Goal: Task Accomplishment & Management: Use online tool/utility

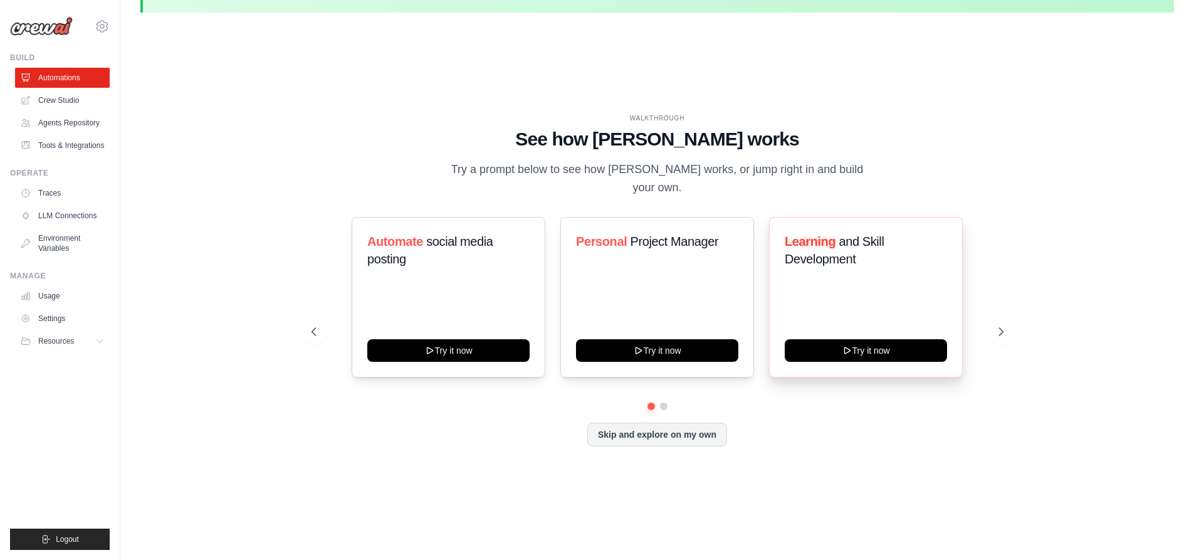
scroll to position [44, 0]
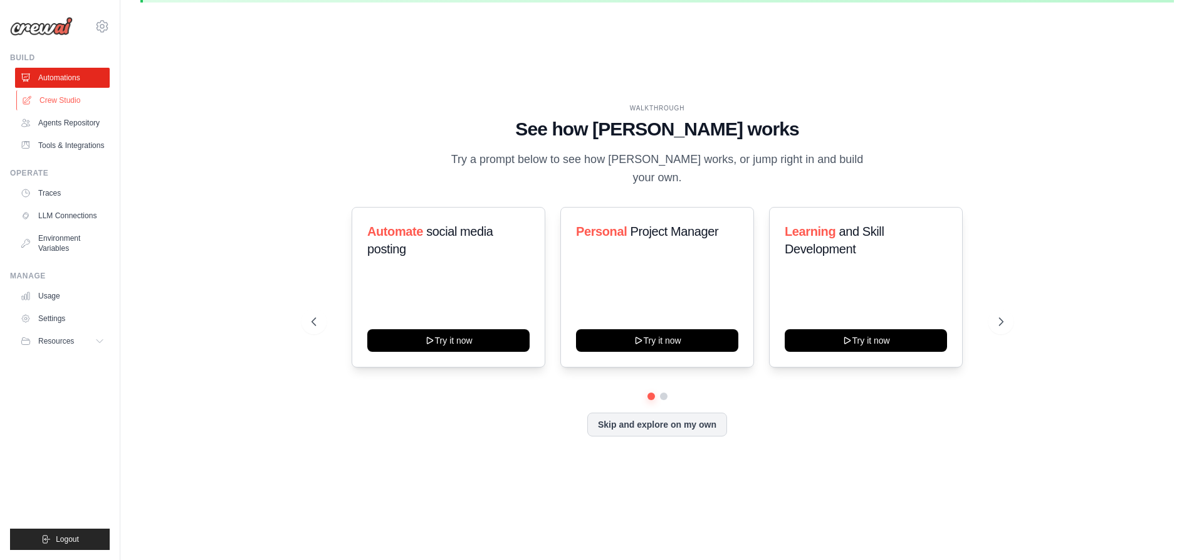
click at [43, 97] on link "Crew Studio" at bounding box center [63, 100] width 95 height 20
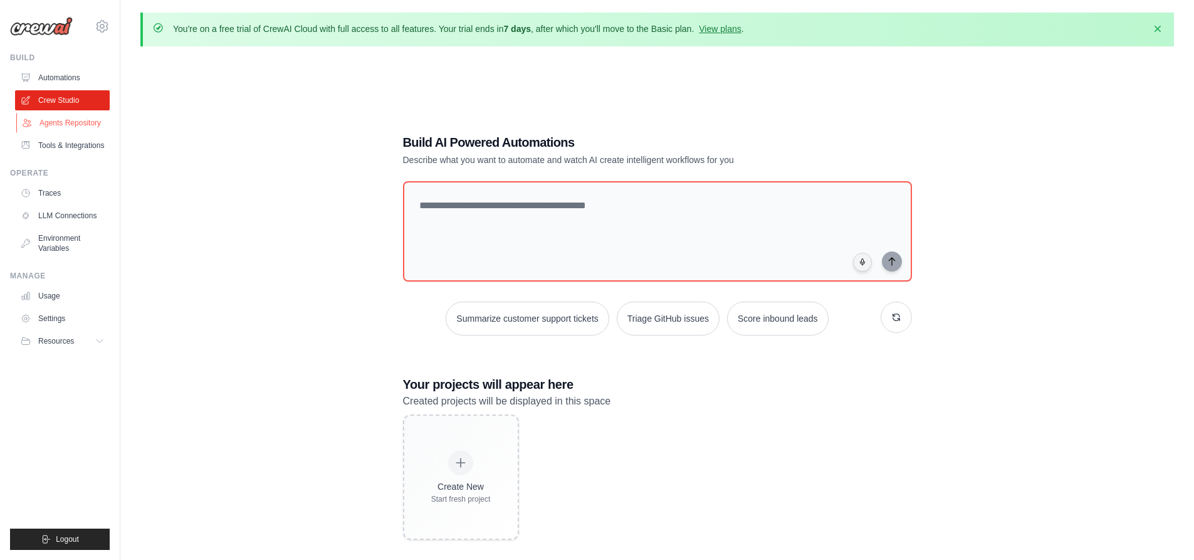
click at [39, 119] on link "Agents Repository" at bounding box center [63, 123] width 95 height 20
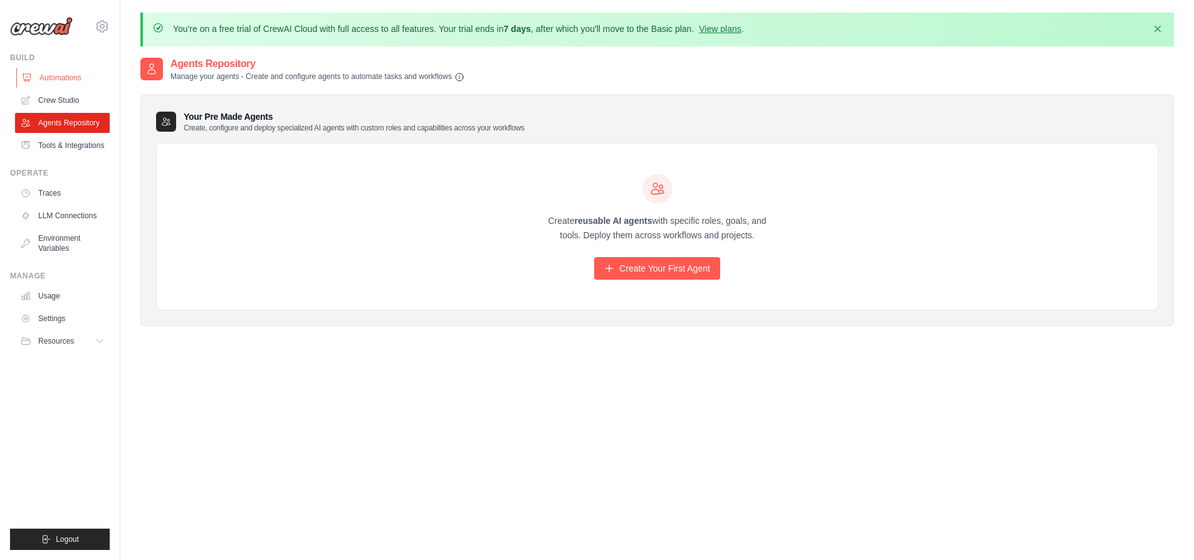
click at [44, 87] on link "Automations" at bounding box center [63, 78] width 95 height 20
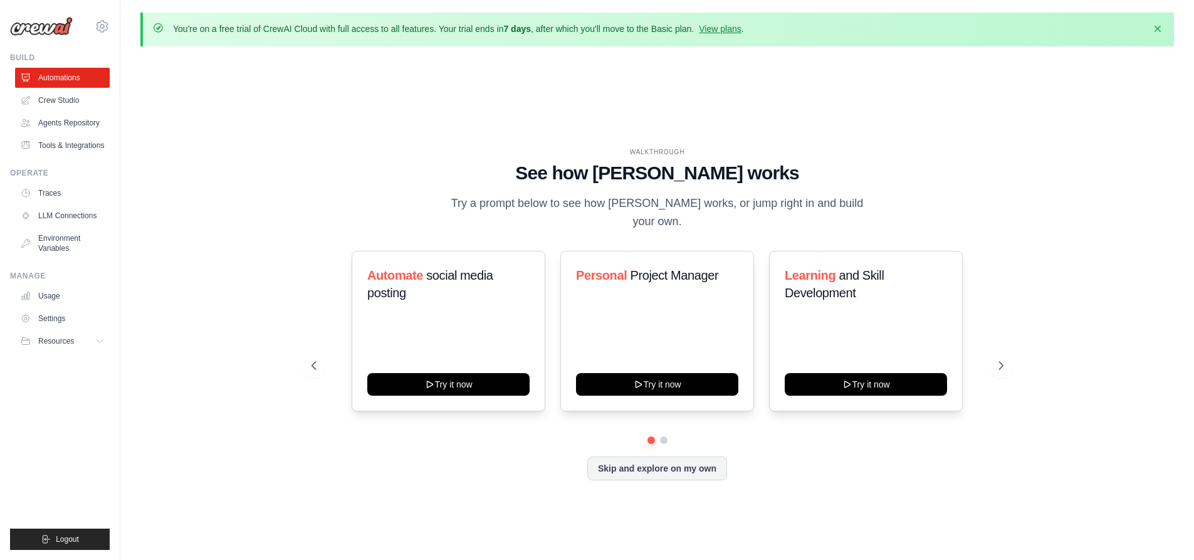
click at [33, 107] on link "Crew Studio" at bounding box center [62, 100] width 95 height 20
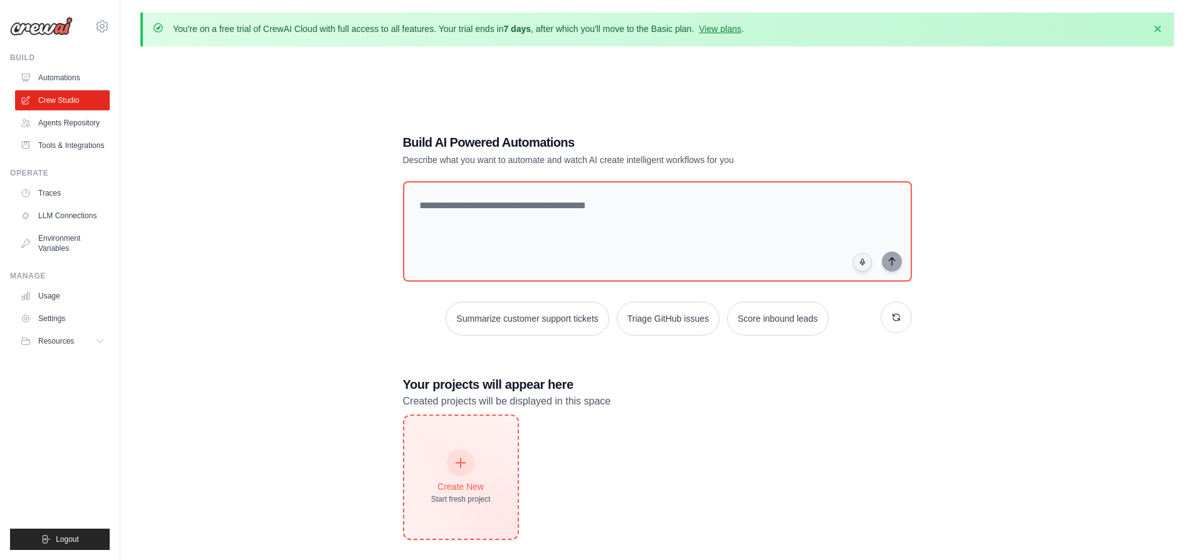
click at [471, 470] on div at bounding box center [461, 463] width 28 height 28
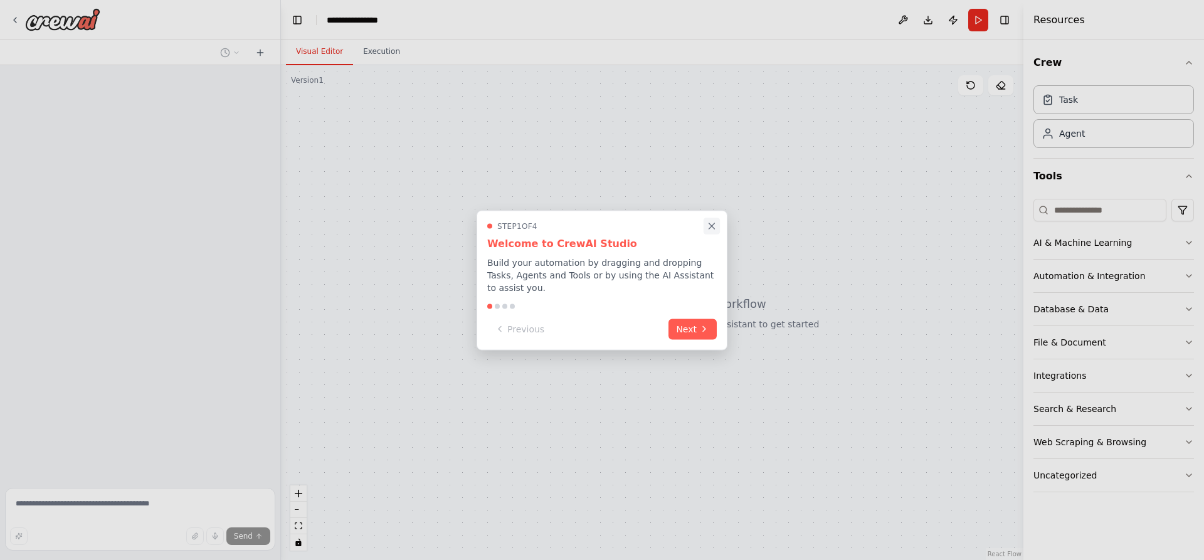
click at [712, 227] on icon "Close walkthrough" at bounding box center [711, 225] width 11 height 11
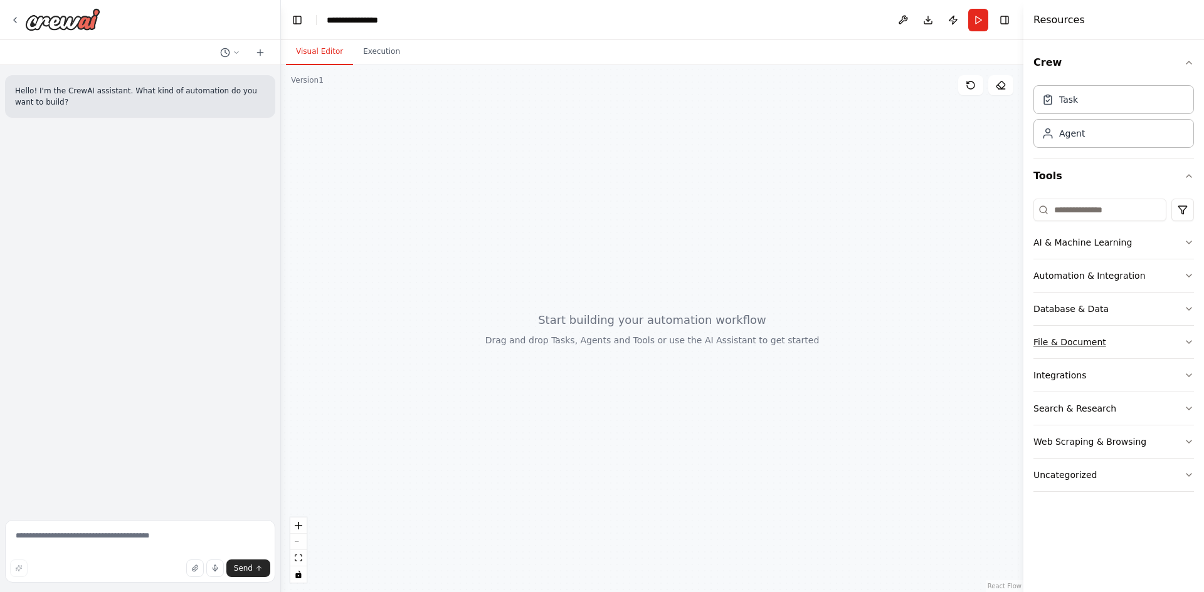
click at [1072, 342] on div "File & Document" at bounding box center [1069, 342] width 73 height 13
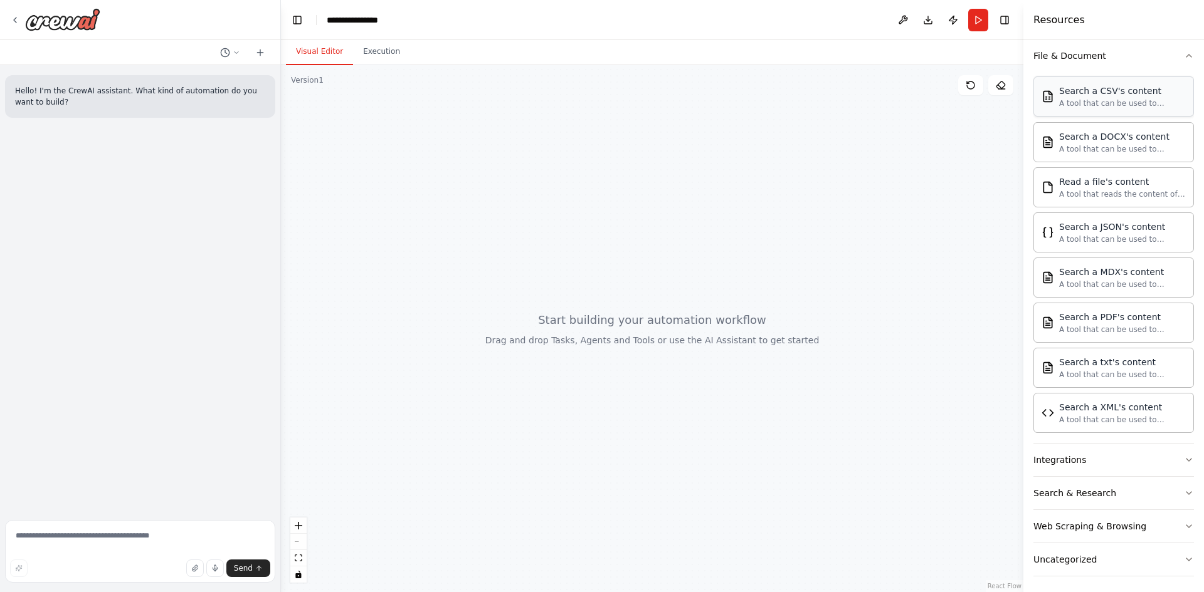
scroll to position [291, 0]
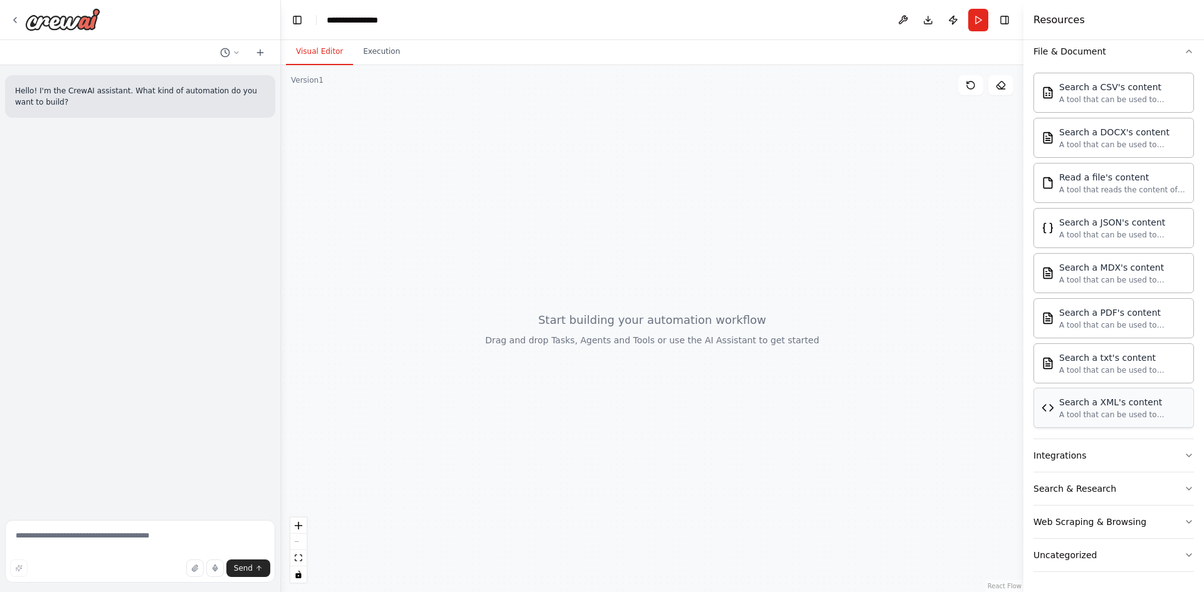
click at [1071, 391] on div "Search a XML's content A tool that can be used to semantic search a query from …" at bounding box center [1113, 408] width 160 height 40
click at [1060, 129] on div "Search a DOCX's content" at bounding box center [1122, 131] width 127 height 13
click at [1055, 135] on div "Search a DOCX's content A tool that can be used to semantic search a query from…" at bounding box center [1113, 137] width 144 height 24
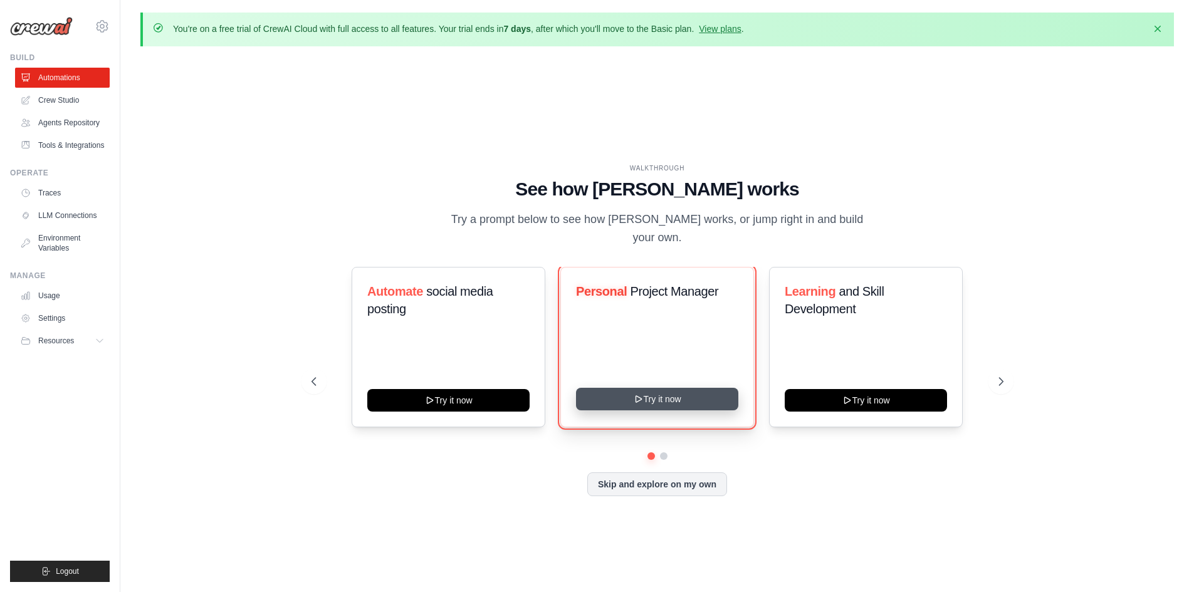
click at [656, 389] on button "Try it now" at bounding box center [657, 399] width 162 height 23
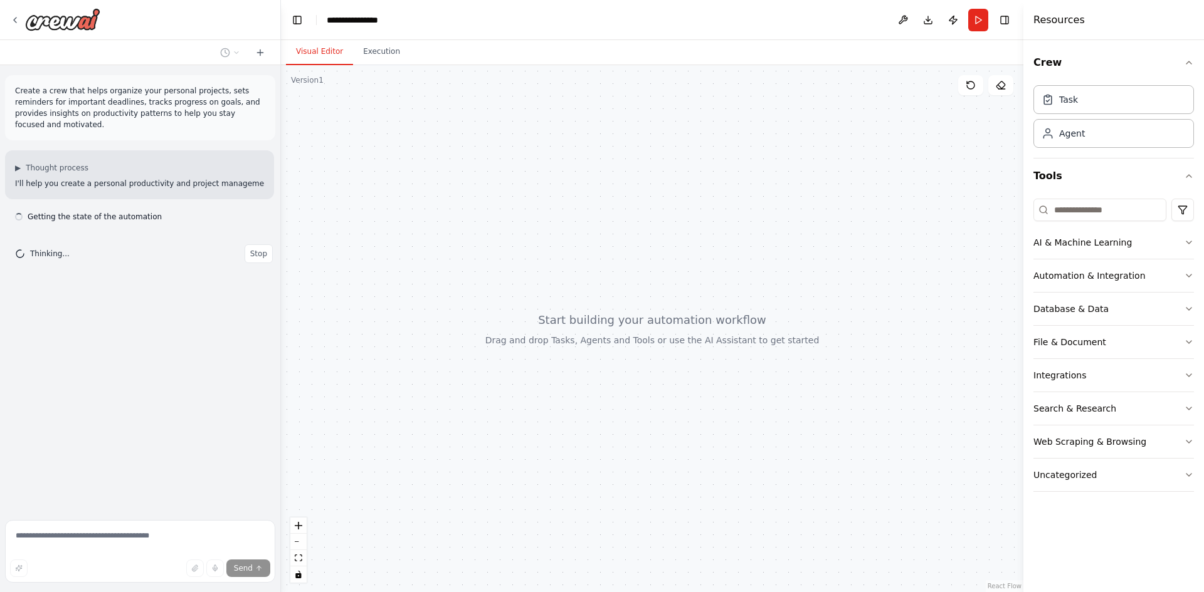
click at [639, 330] on div at bounding box center [652, 328] width 742 height 527
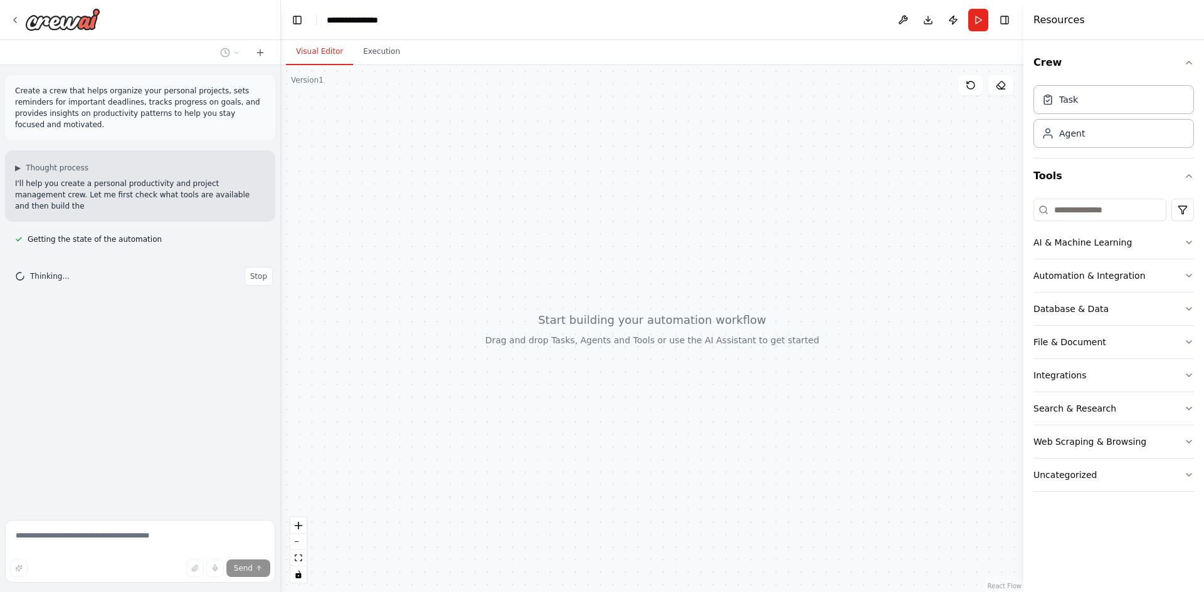
click at [557, 329] on div at bounding box center [652, 328] width 742 height 527
click at [555, 329] on div at bounding box center [652, 328] width 742 height 527
click at [546, 328] on div at bounding box center [652, 328] width 742 height 527
click at [545, 328] on div at bounding box center [652, 328] width 742 height 527
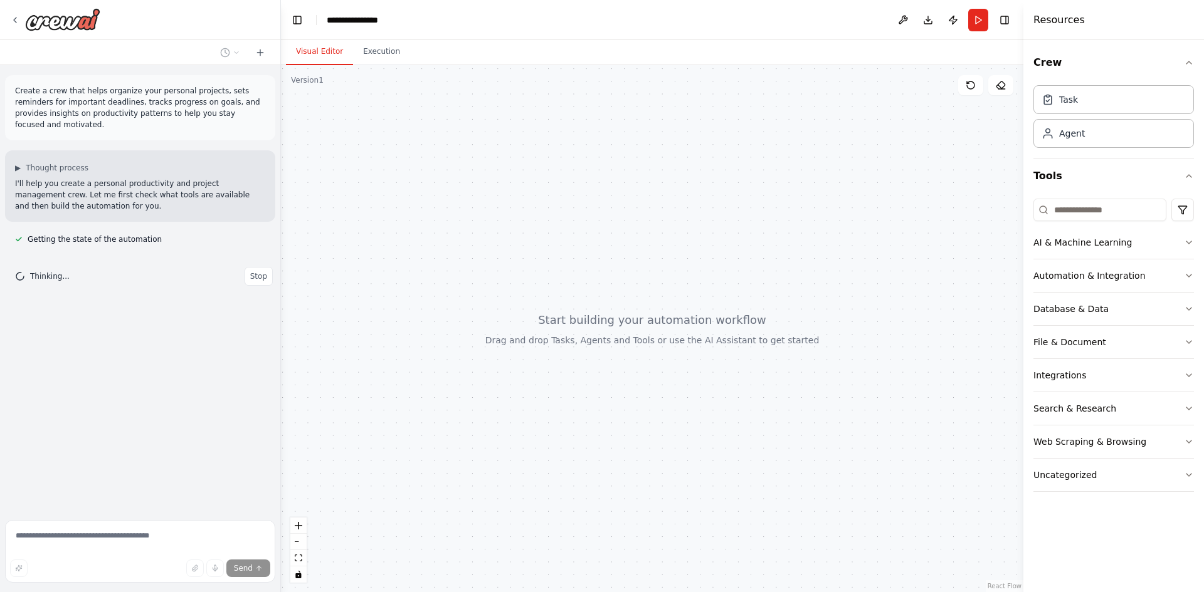
click at [545, 328] on div at bounding box center [652, 328] width 742 height 527
drag, startPoint x: 545, startPoint y: 328, endPoint x: 530, endPoint y: 328, distance: 14.4
click at [544, 328] on div at bounding box center [652, 328] width 742 height 527
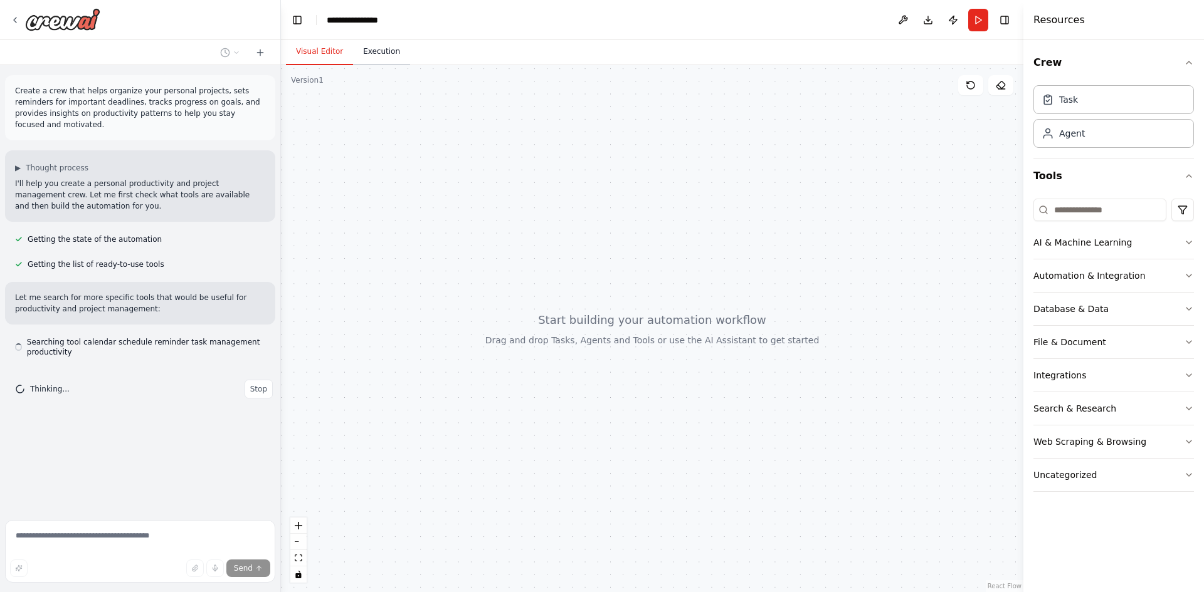
click at [377, 57] on button "Execution" at bounding box center [381, 52] width 57 height 26
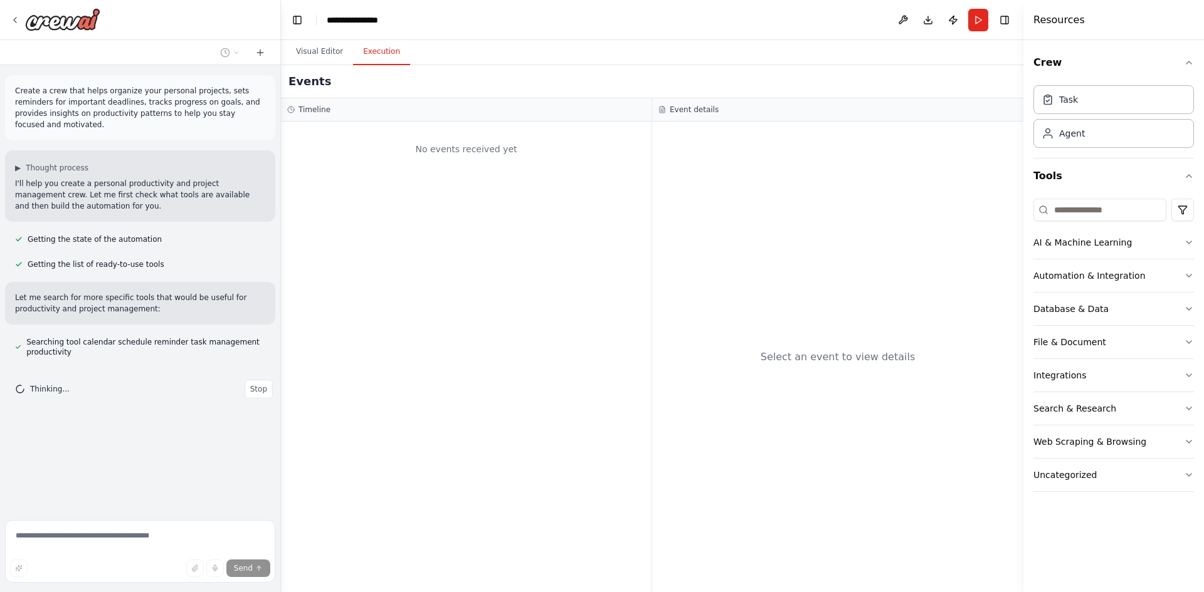
click at [312, 78] on h2 "Events" at bounding box center [309, 82] width 43 height 18
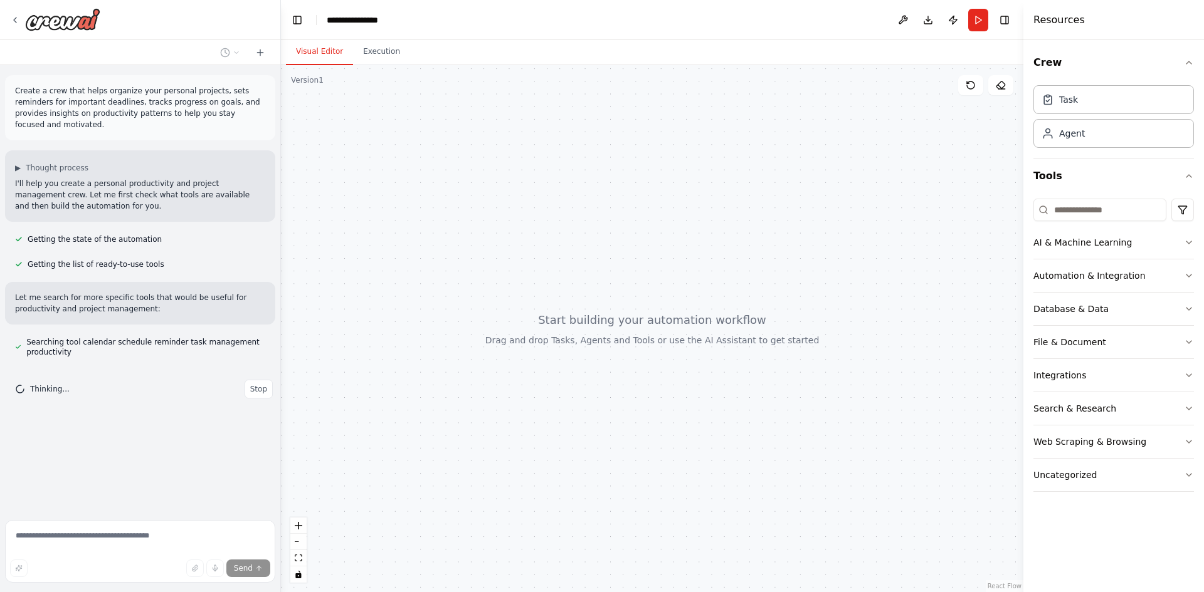
click at [312, 50] on button "Visual Editor" at bounding box center [319, 52] width 67 height 26
click at [1079, 104] on div "Task" at bounding box center [1113, 99] width 160 height 29
click at [1083, 134] on div "Agent" at bounding box center [1072, 133] width 26 height 13
click at [1101, 209] on input at bounding box center [1099, 210] width 133 height 23
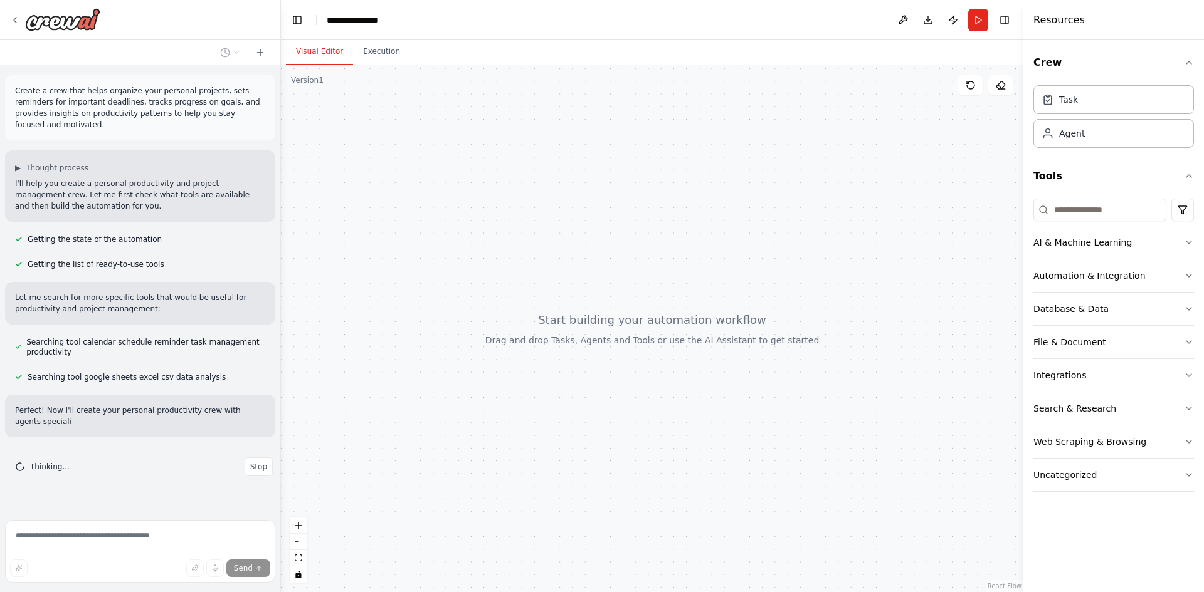
drag, startPoint x: 1201, startPoint y: 236, endPoint x: 1194, endPoint y: 237, distance: 6.4
click at [1197, 236] on div "Crew Task Agent Tools AI & Machine Learning Automation & Integration Database &…" at bounding box center [1113, 316] width 181 height 552
click at [1190, 239] on icon "button" at bounding box center [1189, 243] width 10 height 10
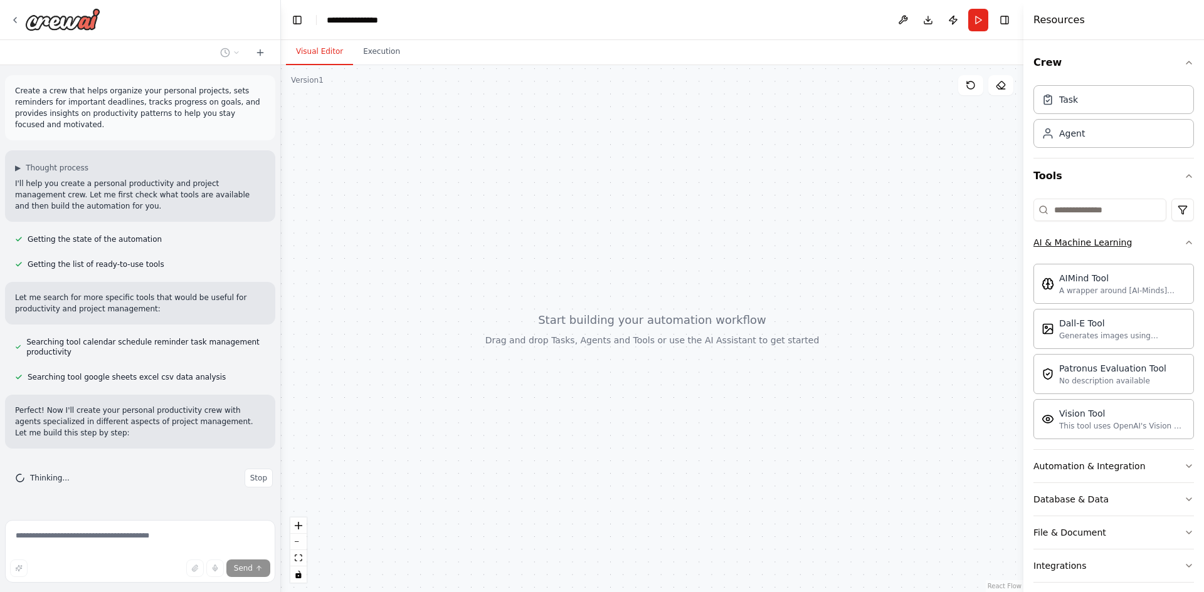
click at [1078, 249] on button "AI & Machine Learning" at bounding box center [1113, 242] width 160 height 33
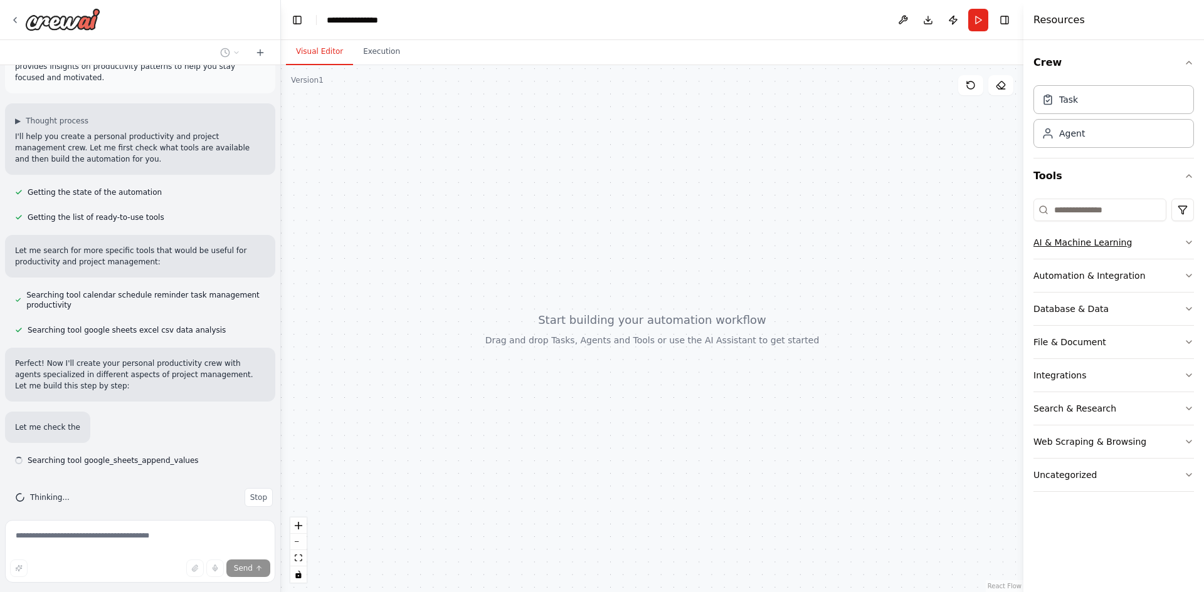
click at [1074, 246] on div "AI & Machine Learning" at bounding box center [1082, 242] width 98 height 13
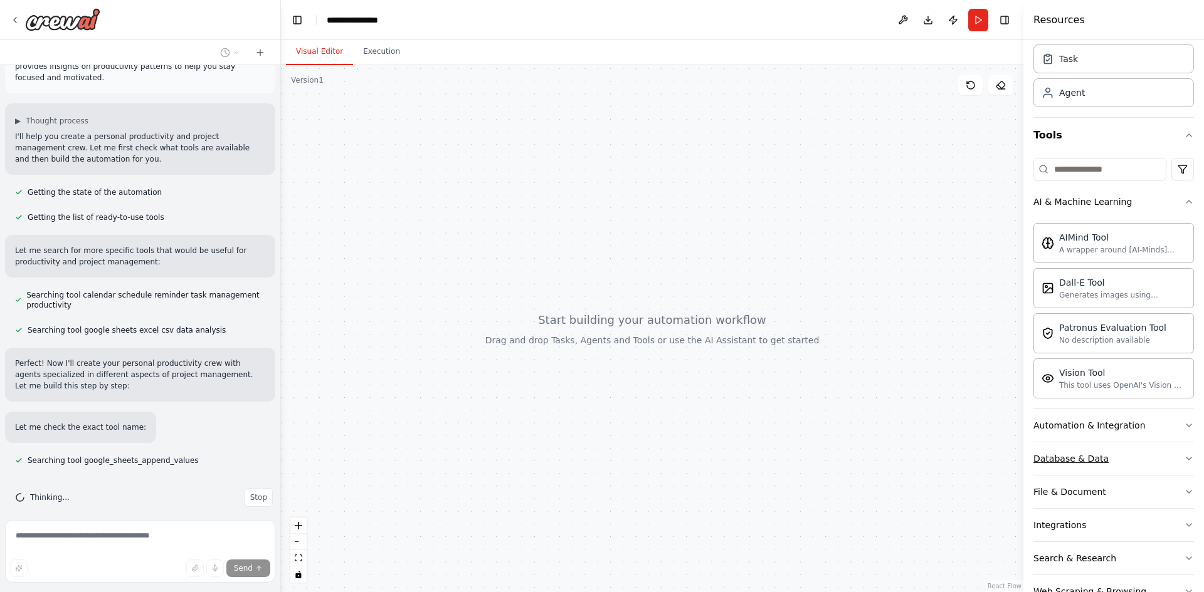
scroll to position [63, 0]
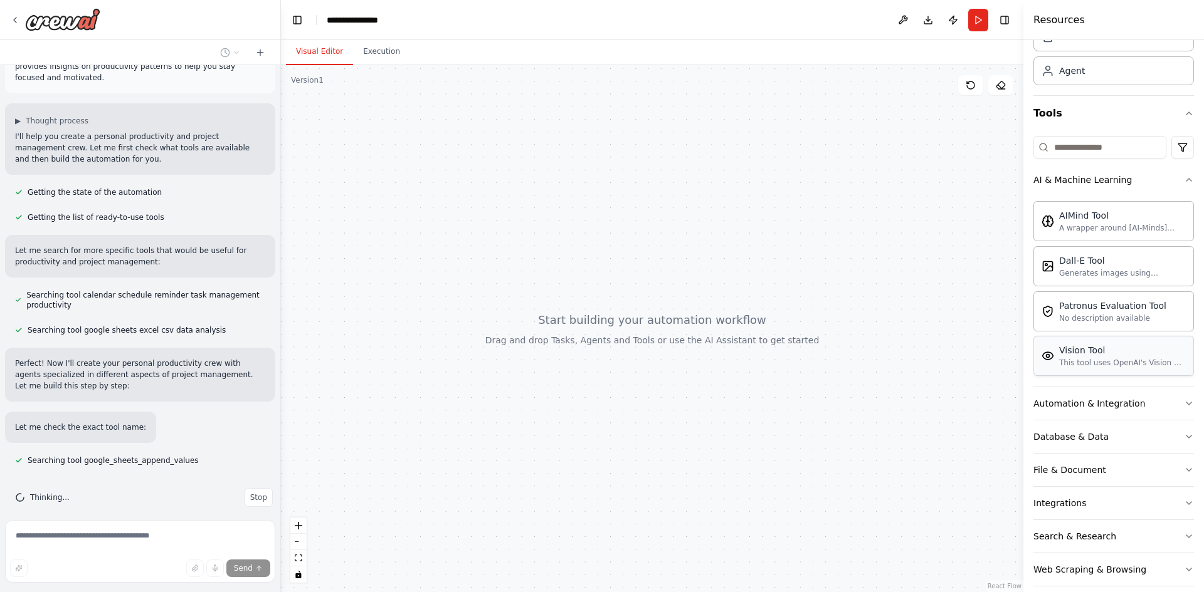
click at [1073, 350] on div "Vision Tool" at bounding box center [1122, 350] width 127 height 13
click at [1070, 355] on div "Vision Tool" at bounding box center [1122, 350] width 127 height 13
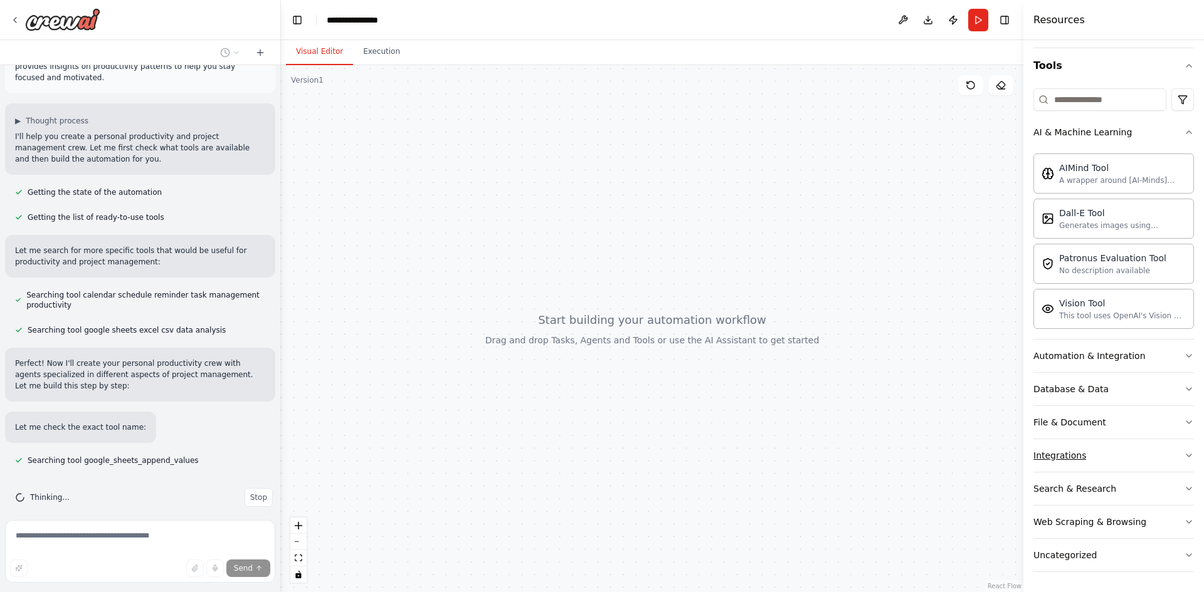
scroll to position [82, 0]
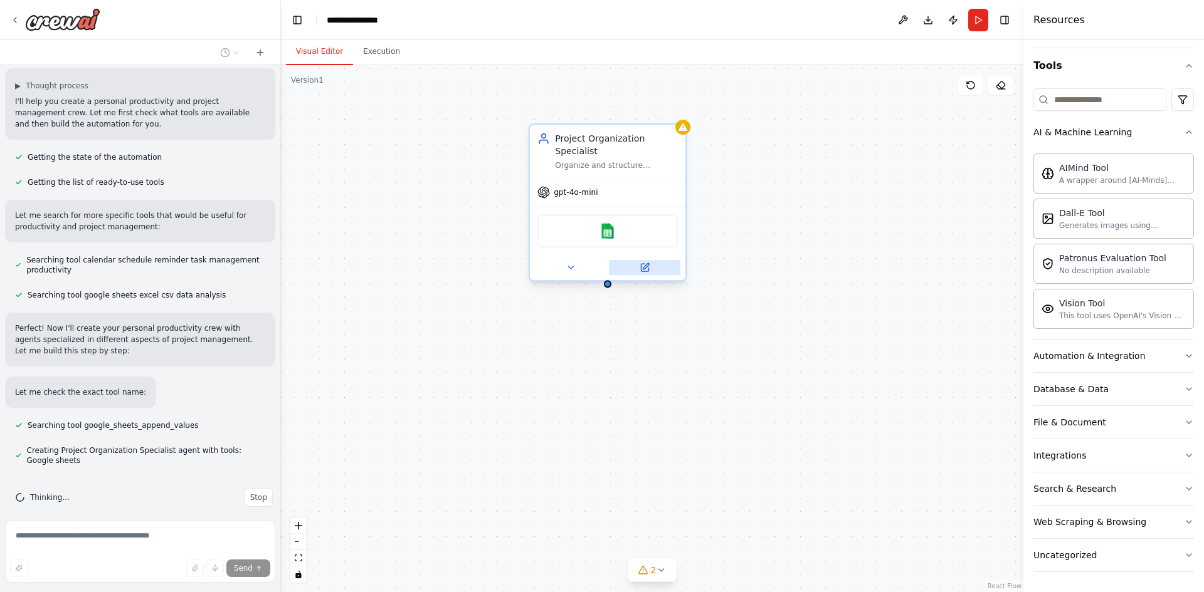
click at [640, 263] on icon at bounding box center [644, 268] width 10 height 10
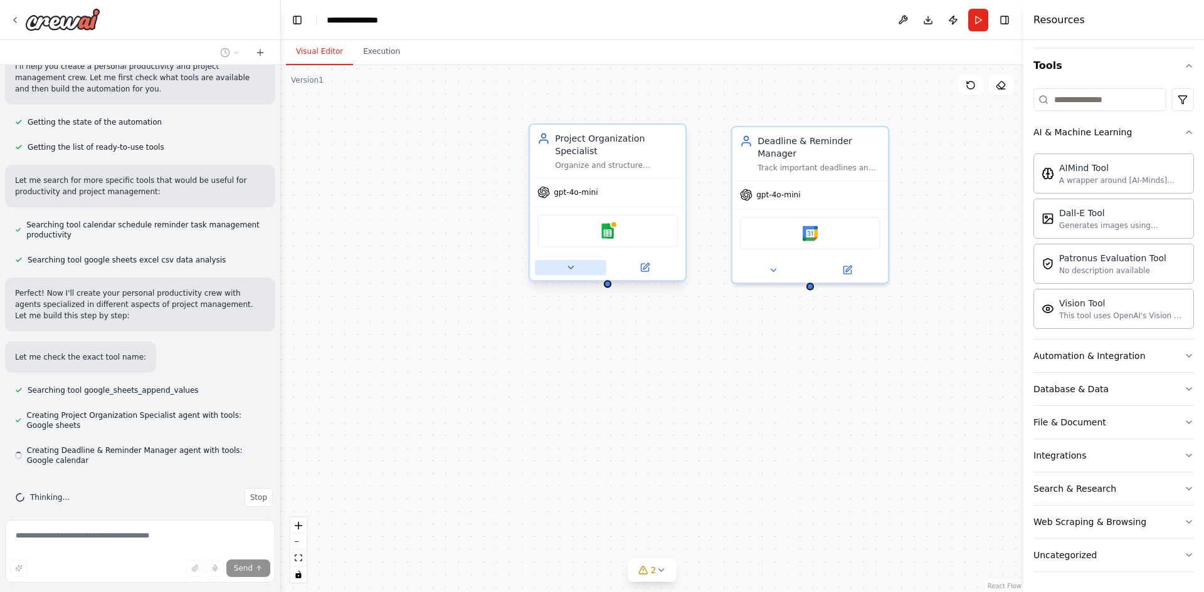
click at [581, 260] on button at bounding box center [570, 267] width 71 height 15
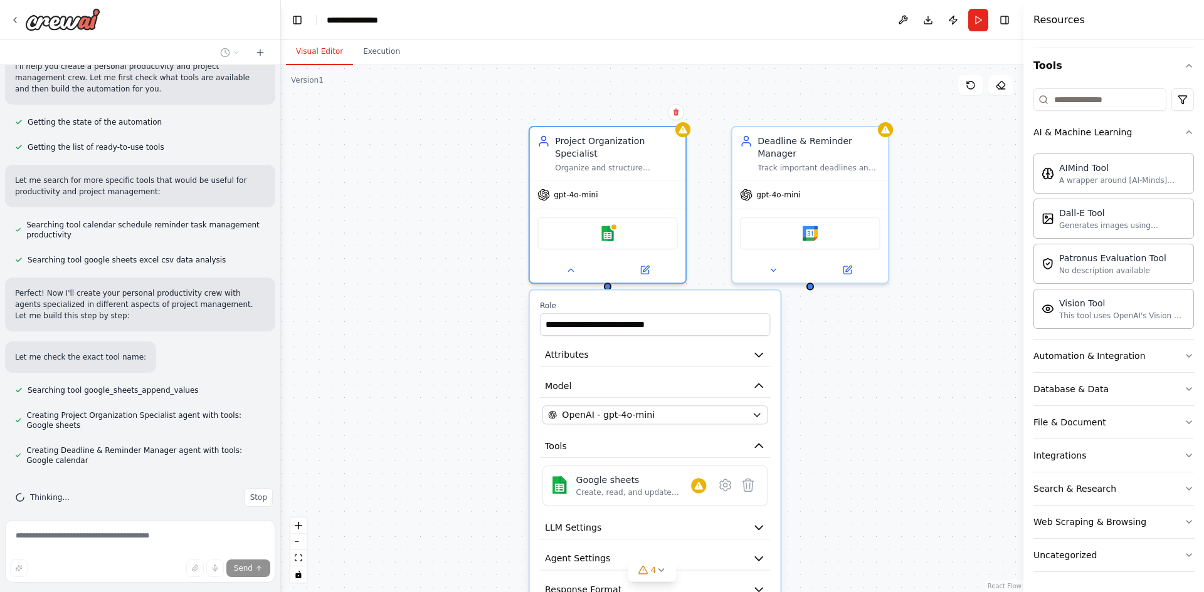
click at [799, 360] on div "**********" at bounding box center [652, 328] width 742 height 527
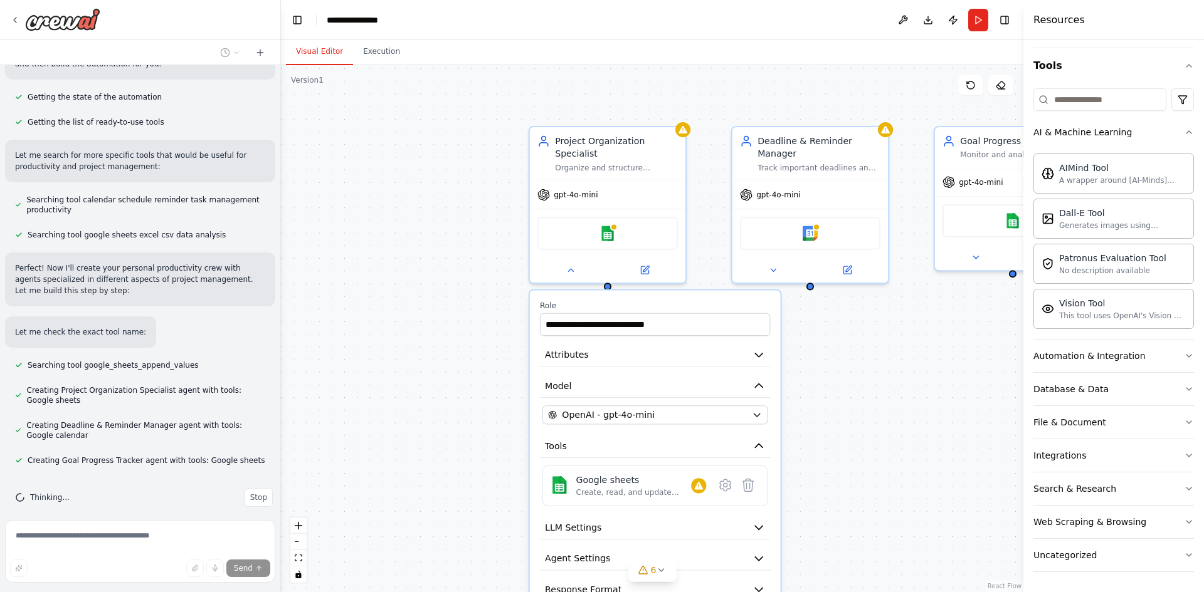
click at [899, 334] on div "**********" at bounding box center [652, 328] width 742 height 527
click at [914, 346] on div "**********" at bounding box center [652, 328] width 742 height 527
click at [664, 320] on input "**********" at bounding box center [655, 324] width 230 height 23
click at [836, 377] on div "**********" at bounding box center [652, 328] width 742 height 527
click at [805, 381] on div "**********" at bounding box center [652, 328] width 742 height 527
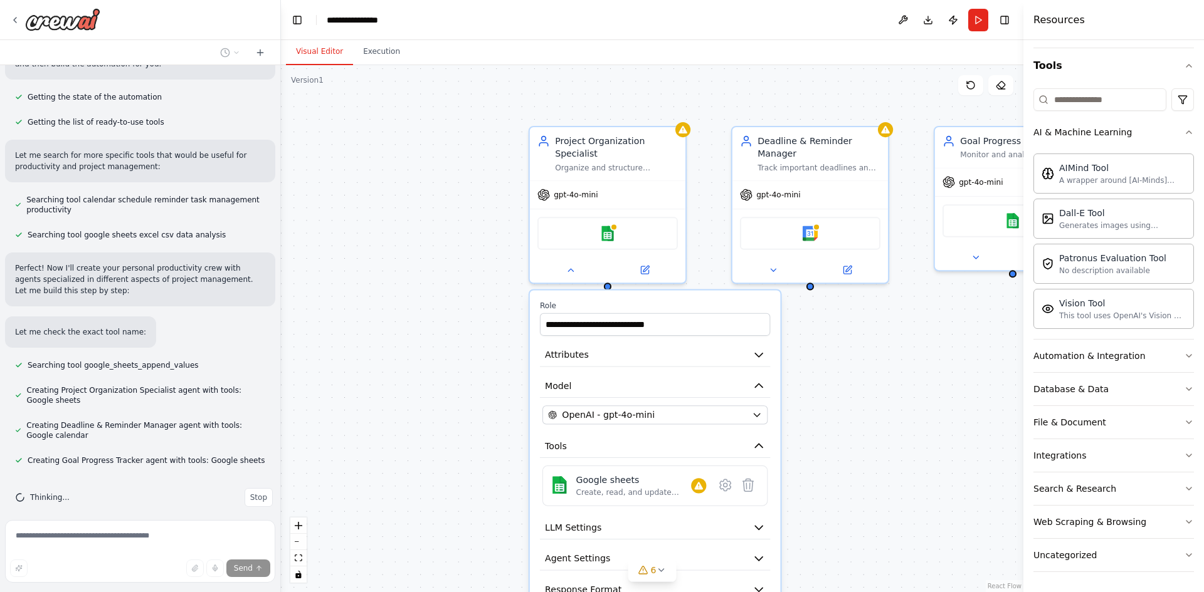
scroll to position [177, 0]
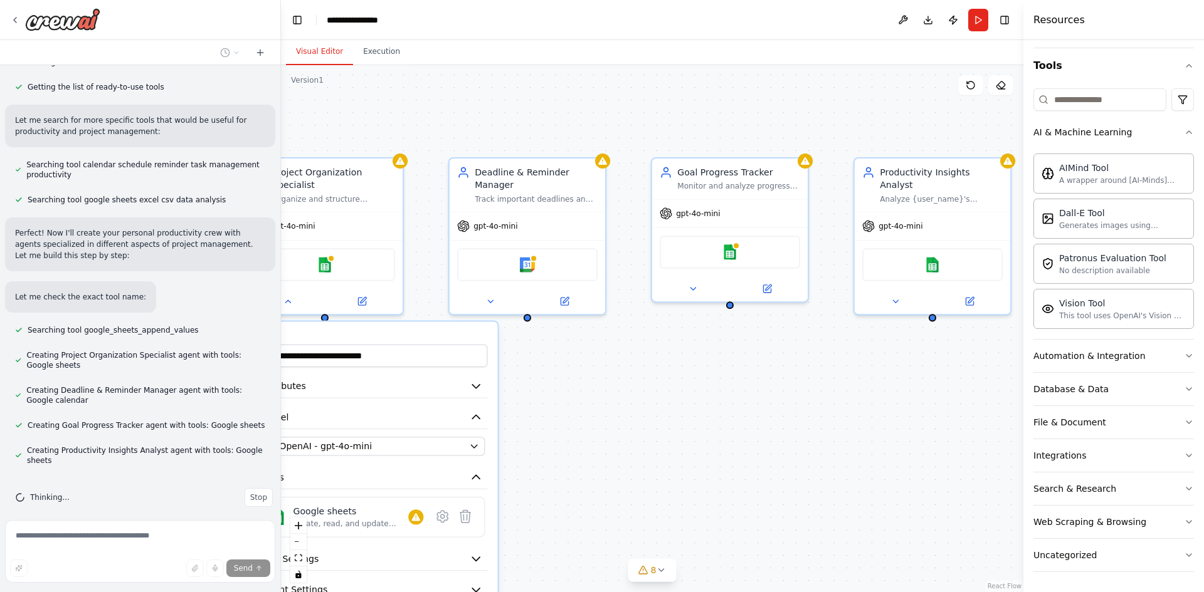
drag, startPoint x: 813, startPoint y: 291, endPoint x: 534, endPoint y: 322, distance: 281.3
click at [534, 322] on div "**********" at bounding box center [652, 328] width 742 height 527
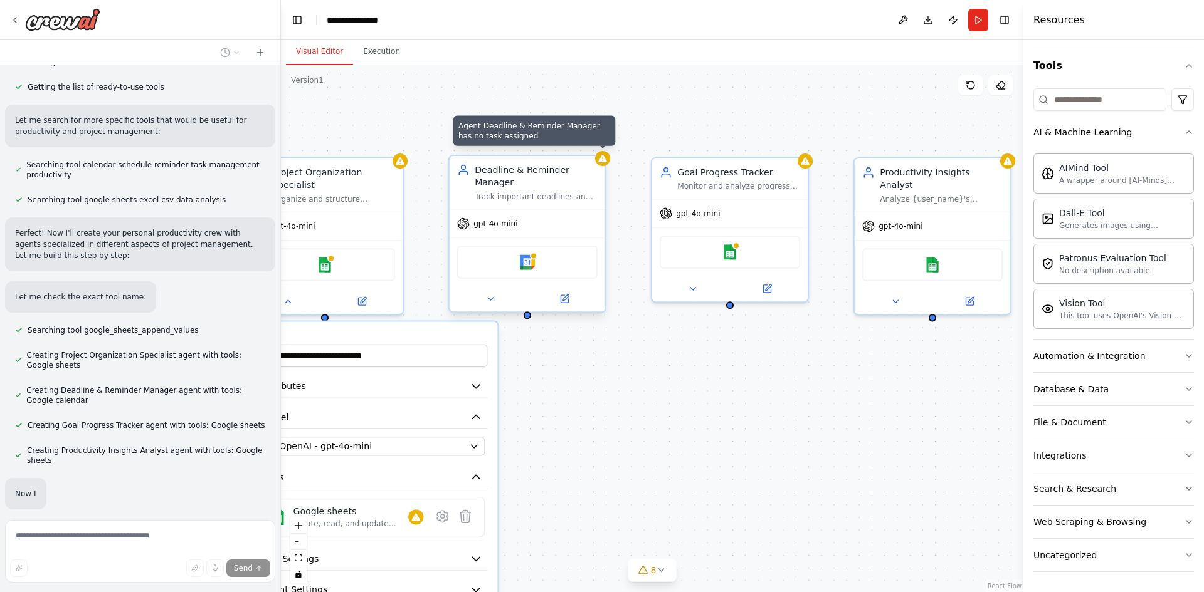
scroll to position [244, 0]
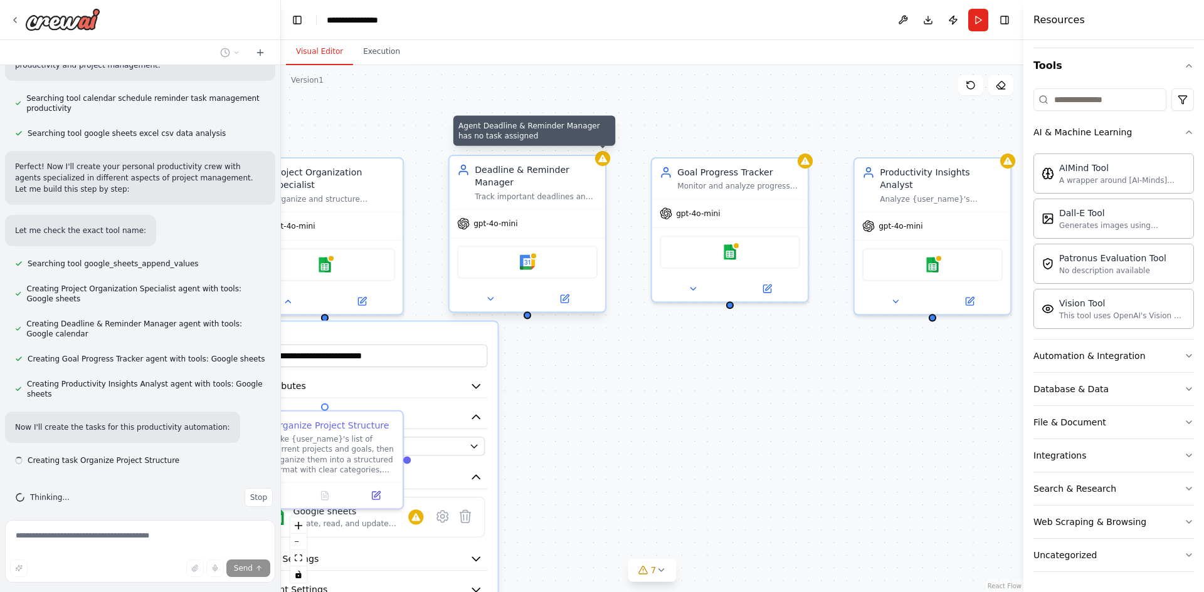
click at [609, 162] on div ".deletable-edge-delete-btn { width: 20px; height: 20px; border: 0px solid #ffff…" at bounding box center [652, 328] width 742 height 527
click at [811, 363] on div ".deletable-edge-delete-btn { width: 20px; height: 20px; border: 0px solid #ffff…" at bounding box center [652, 328] width 742 height 527
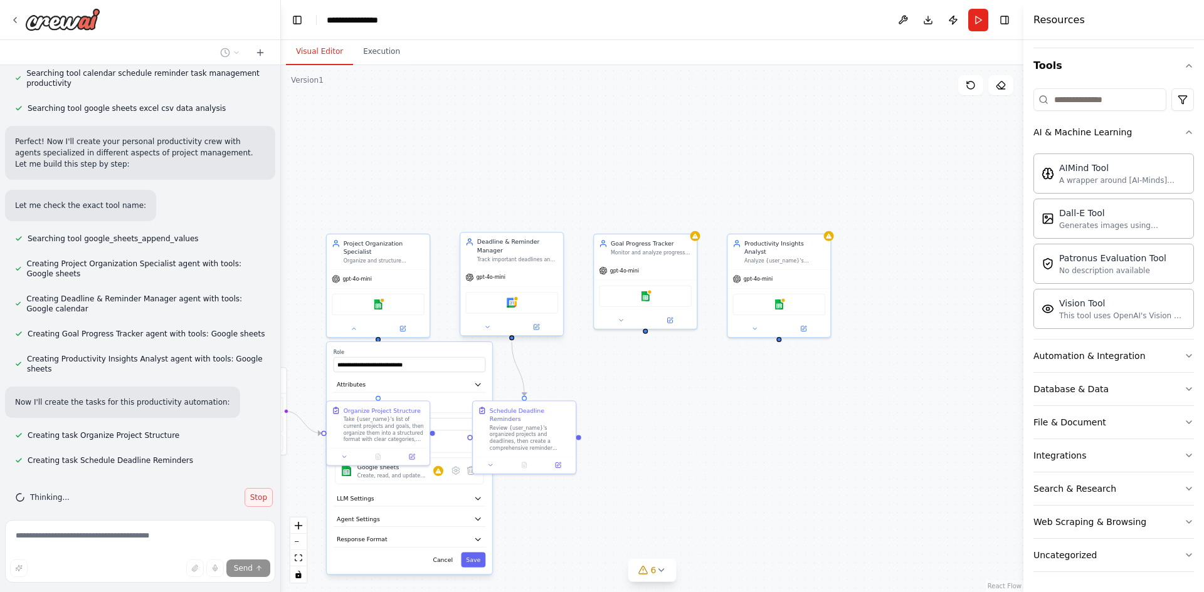
click at [250, 493] on span "Stop" at bounding box center [258, 498] width 17 height 10
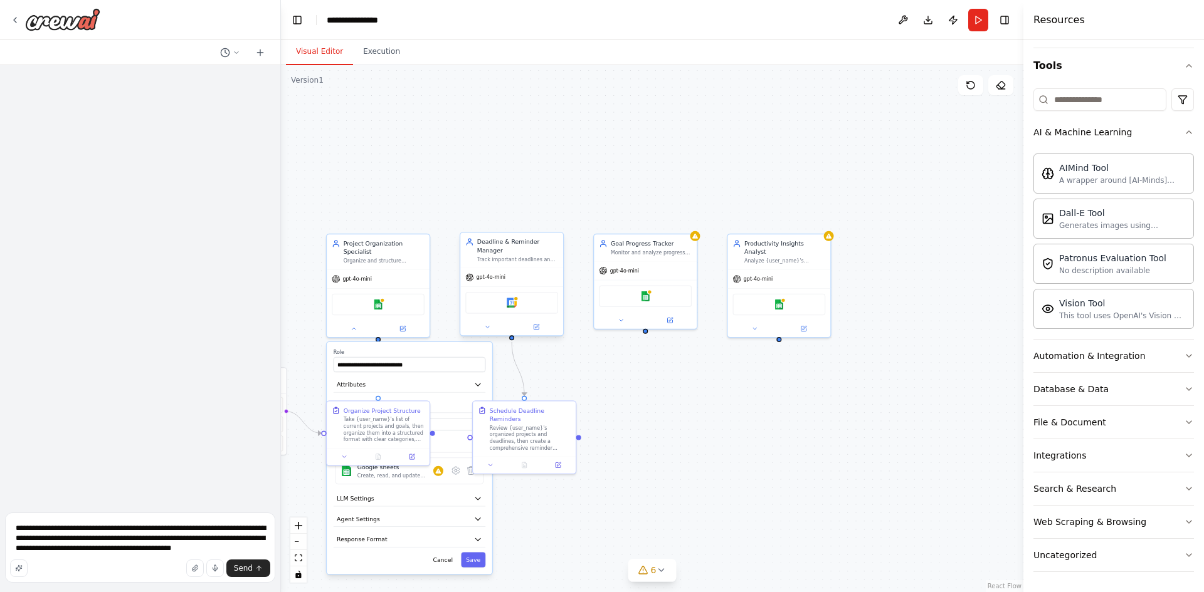
drag, startPoint x: 434, startPoint y: 331, endPoint x: 426, endPoint y: 339, distance: 11.1
click at [428, 336] on div ".deletable-edge-delete-btn { width: 20px; height: 20px; border: 0px solid #ffff…" at bounding box center [652, 328] width 742 height 527
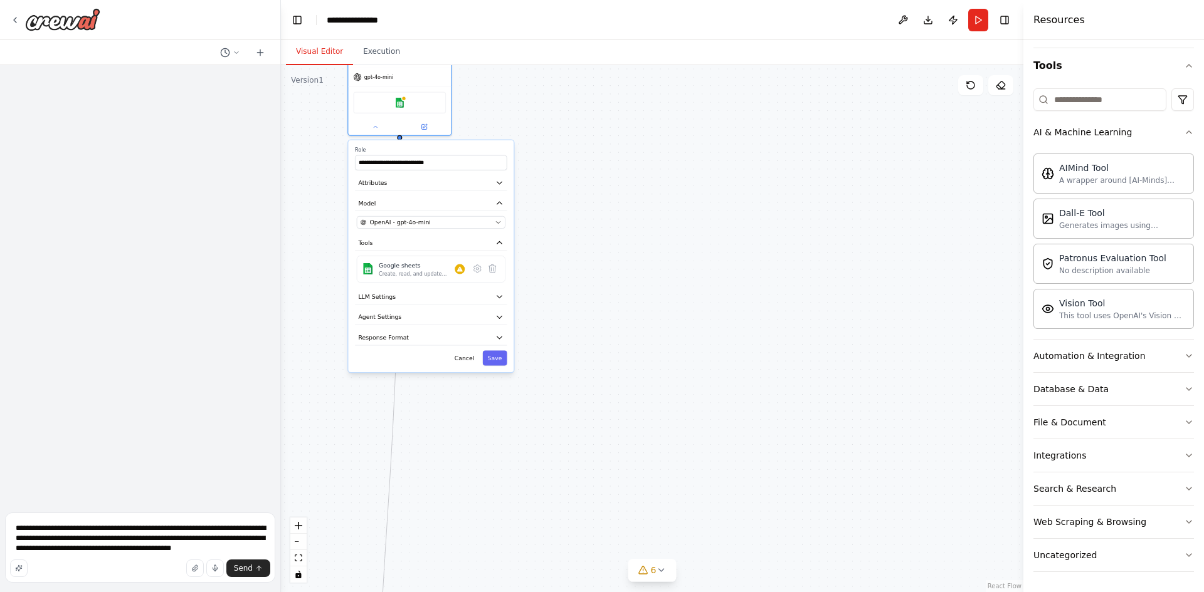
drag, startPoint x: 428, startPoint y: 348, endPoint x: 449, endPoint y: 138, distance: 211.1
click at [449, 140] on div "**********" at bounding box center [431, 256] width 166 height 232
drag, startPoint x: 427, startPoint y: 28, endPoint x: 424, endPoint y: 9, distance: 18.4
click at [427, 28] on header "**********" at bounding box center [652, 20] width 742 height 40
